Goal: Transaction & Acquisition: Purchase product/service

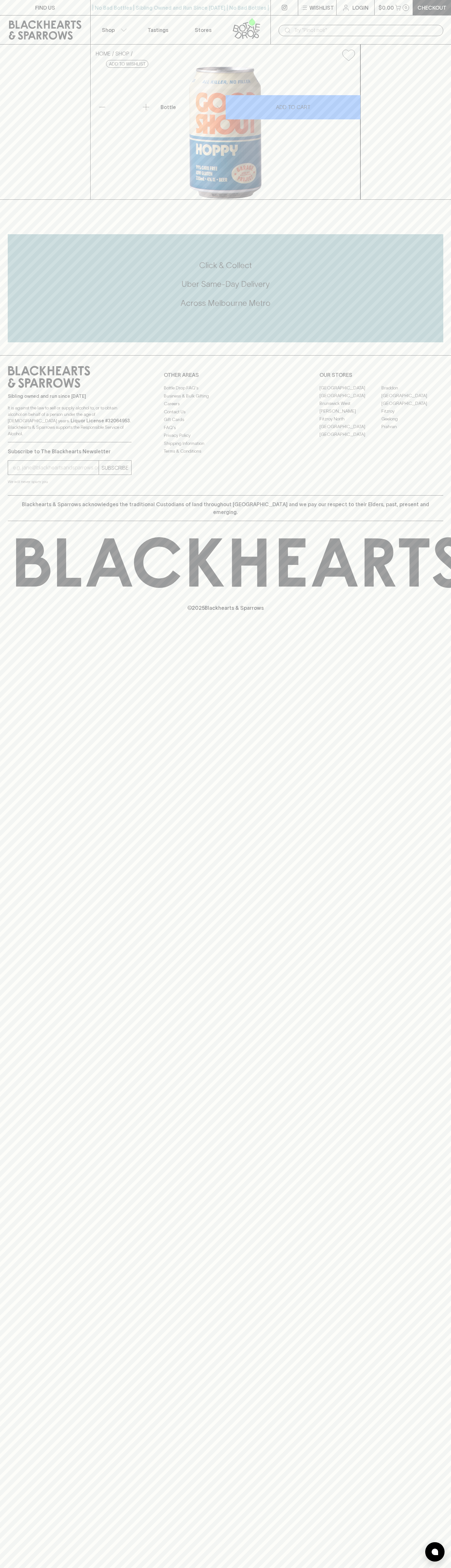
click at [232, 21] on icon at bounding box center [246, 28] width 37 height 21
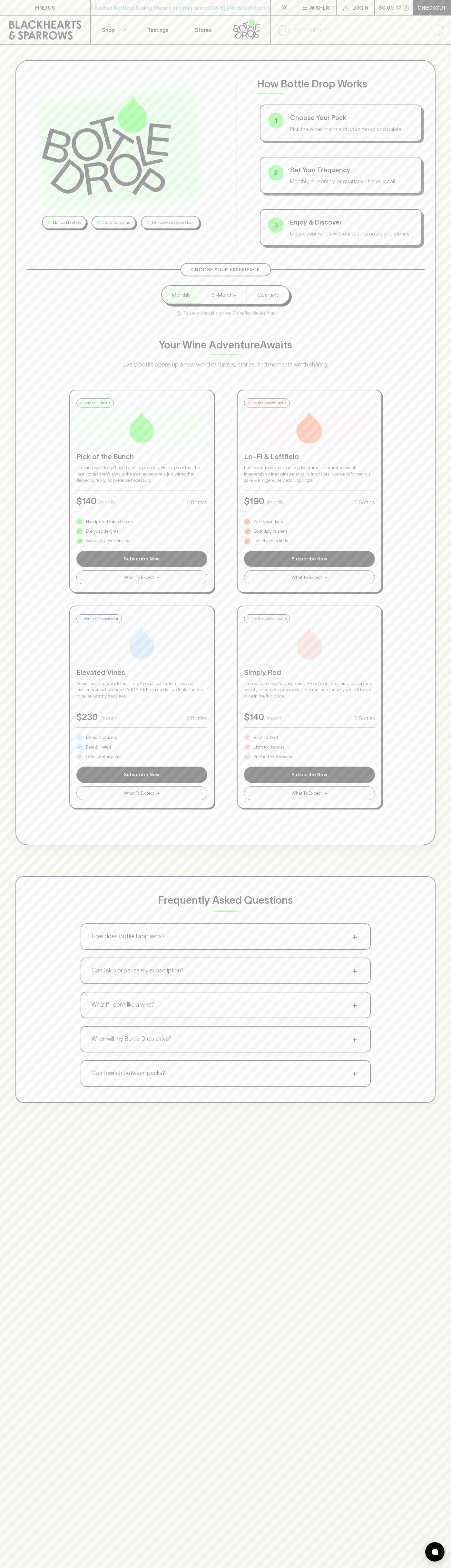
click at [422, 835] on div "No bad bottles Curated by us Delivered to your door How Bottle Drop Works 1 Cho…" at bounding box center [226, 452] width 421 height 785
click at [127, 1567] on html "FIND US | No Bad Bottles | Sibling Owned and Run Since 2006 | No Bad Bottles | …" at bounding box center [226, 1013] width 451 height 2027
click at [22, 651] on div "No bad bottles Curated by us Delivered to your door How Bottle Drop Works 1 Cho…" at bounding box center [226, 452] width 421 height 785
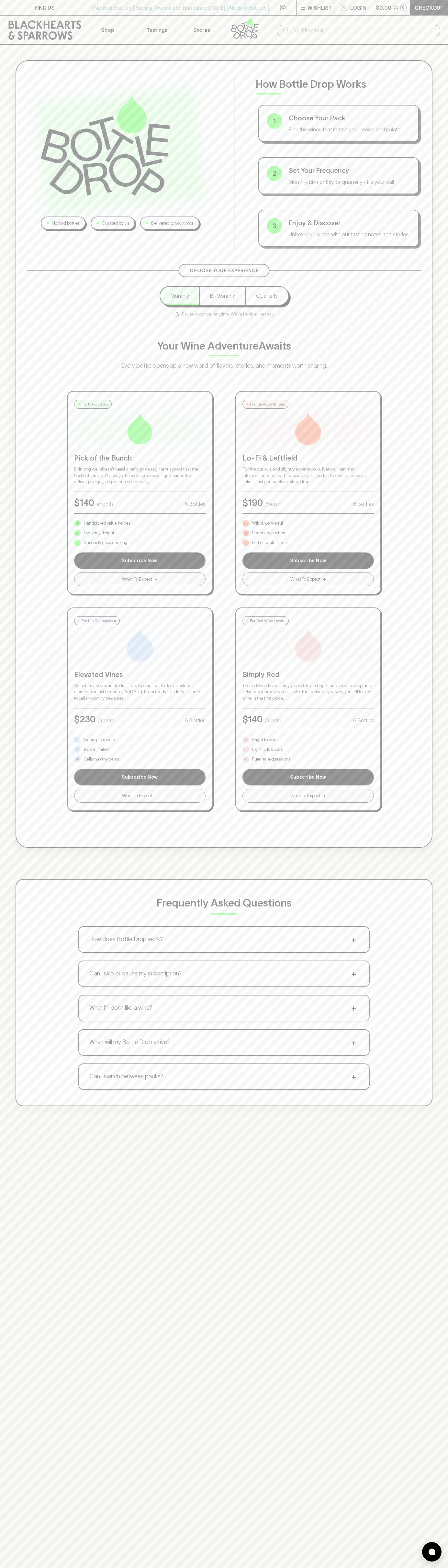
click at [272, 759] on p "Pure red expressions" at bounding box center [271, 759] width 38 height 6
